Goal: Communication & Community: Answer question/provide support

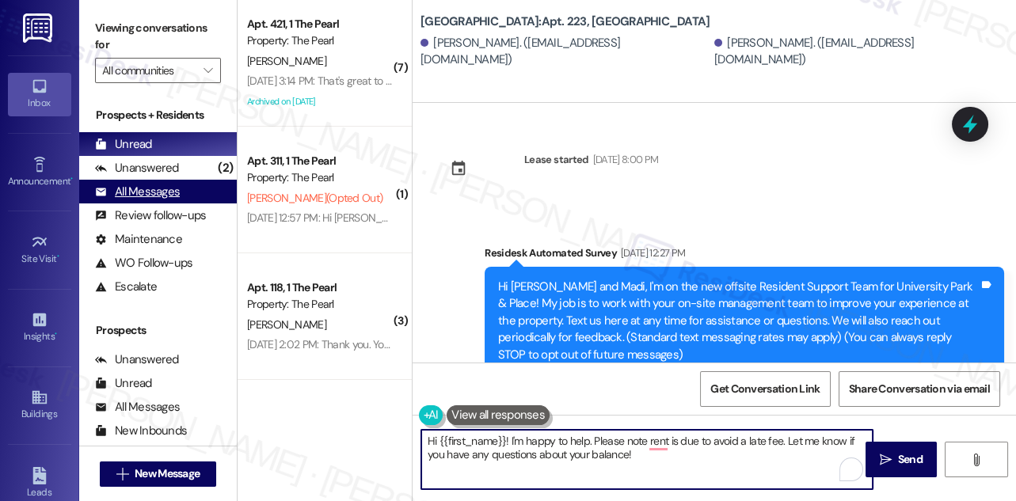
scroll to position [5476, 0]
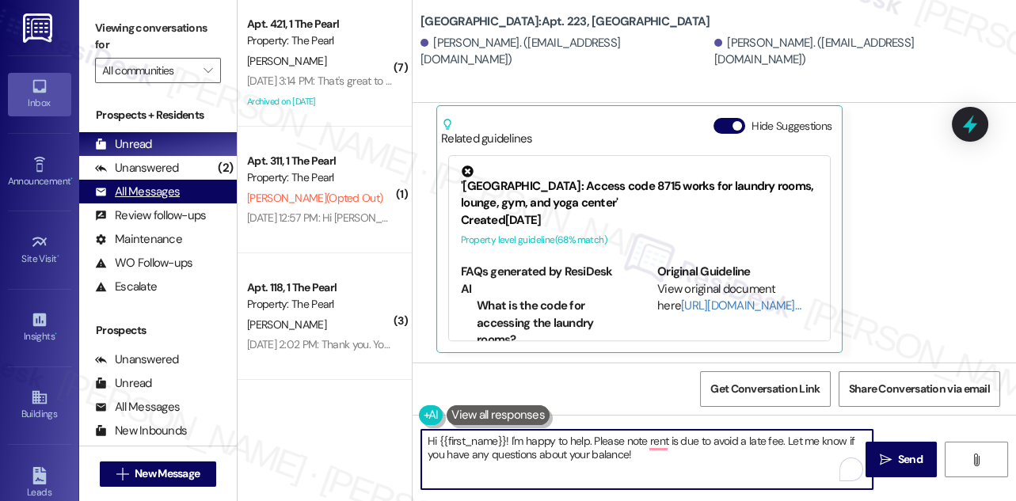
click at [192, 180] on div "All Messages (undefined)" at bounding box center [158, 192] width 158 height 24
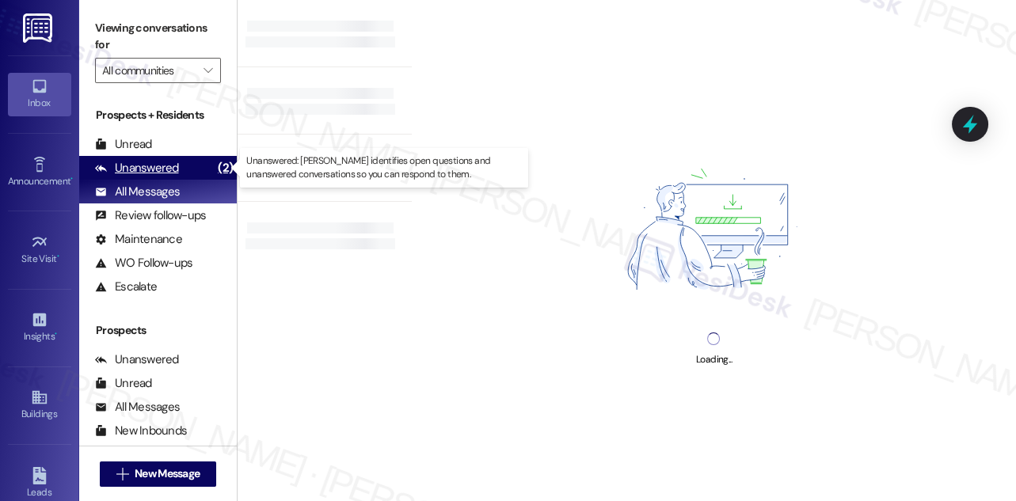
click at [192, 167] on div "Unanswered (2)" at bounding box center [158, 168] width 158 height 24
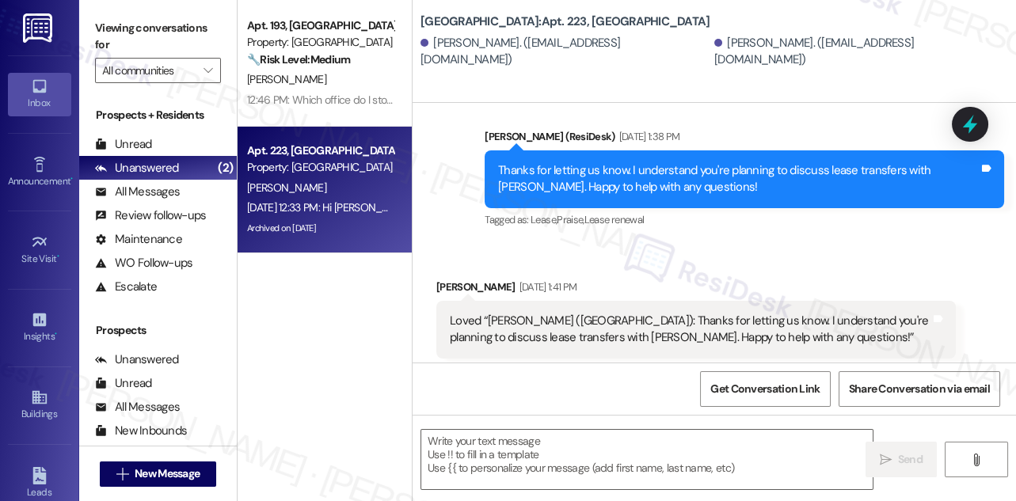
type textarea "Fetching suggested responses. Please feel free to read through the conversation…"
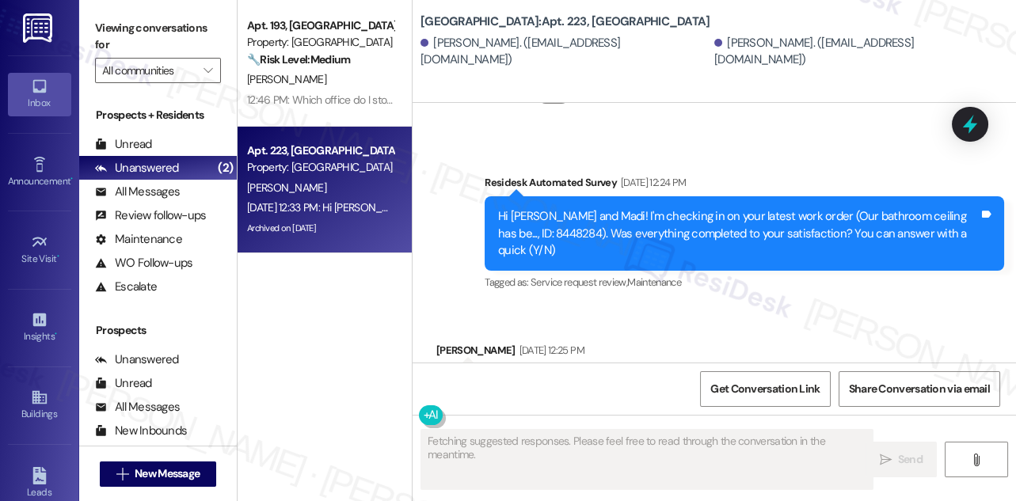
scroll to position [5476, 0]
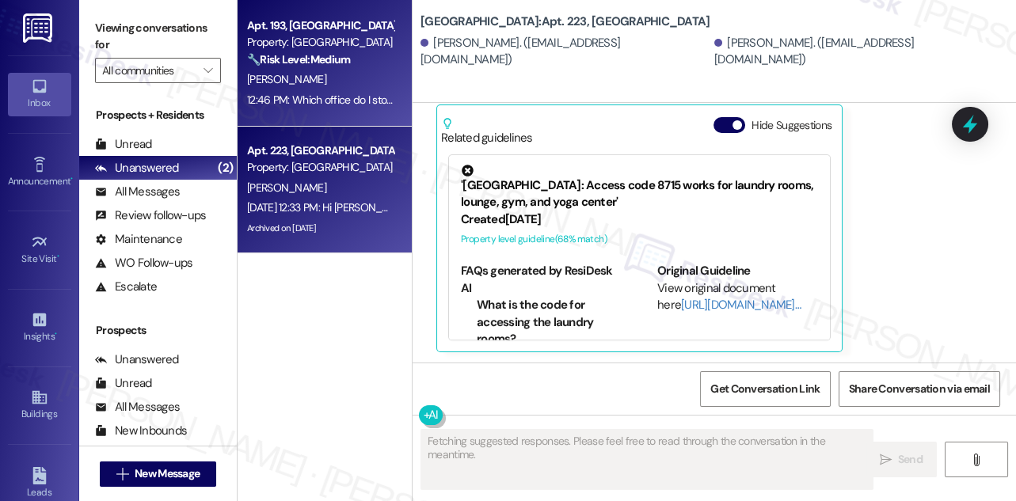
click at [351, 83] on div "[PERSON_NAME]" at bounding box center [320, 80] width 150 height 20
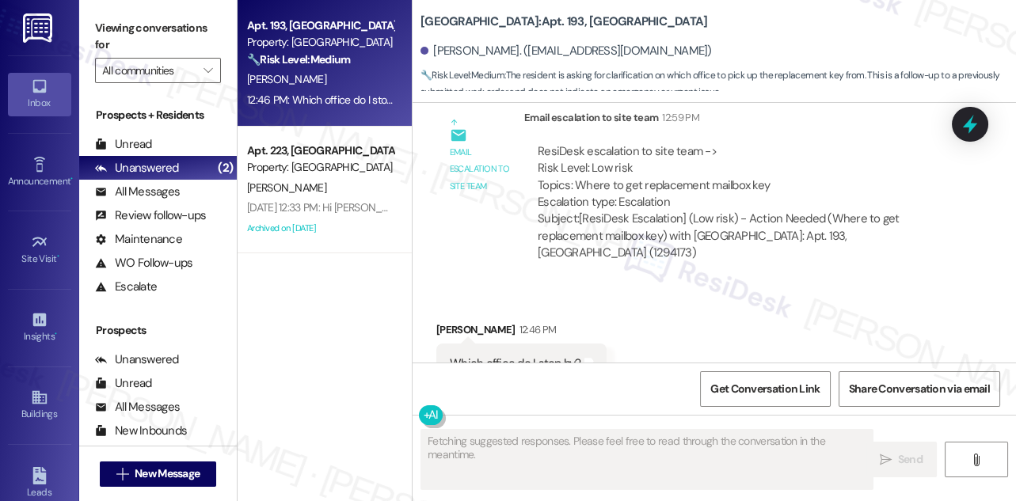
scroll to position [7519, 0]
click at [648, 149] on div "ResiDesk escalation to site team -> Risk Level: Low risk Topics: Where to get r…" at bounding box center [739, 177] width 405 height 68
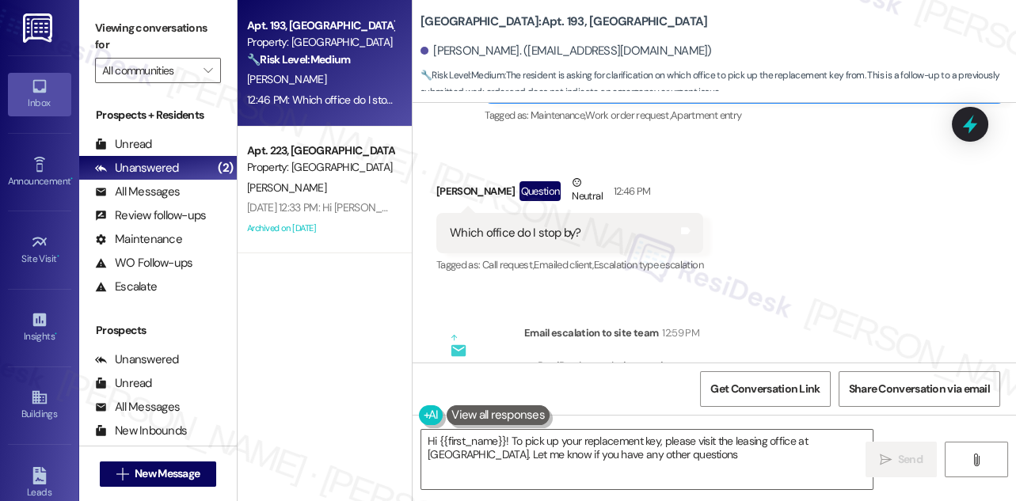
type textarea "Hi {{first_name}}! To pick up your replacement key, please visit the leasing of…"
